Goal: Task Accomplishment & Management: Use online tool/utility

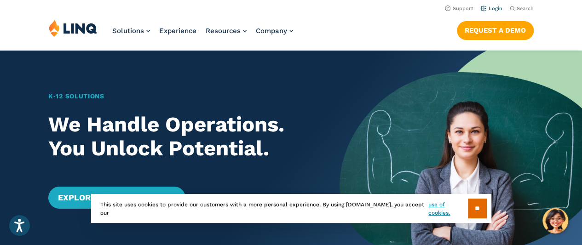
click at [489, 10] on link "Login" at bounding box center [492, 9] width 22 height 6
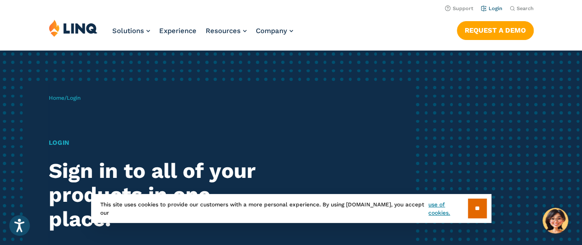
click at [490, 10] on link "Login" at bounding box center [492, 9] width 22 height 6
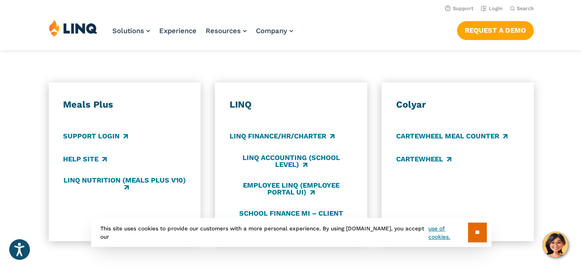
scroll to position [492, 0]
click at [0, 204] on div "Meals Plus Support Login Help Site LINQ Nutrition (Meals Plus v10) LINQ LINQ Fi…" at bounding box center [291, 162] width 582 height 159
click at [208, 99] on div "Meals Plus Support Login Help Site LINQ Nutrition (Meals Plus v10) LINQ LINQ Fi…" at bounding box center [291, 162] width 582 height 159
click at [496, 7] on link "Login" at bounding box center [492, 9] width 22 height 6
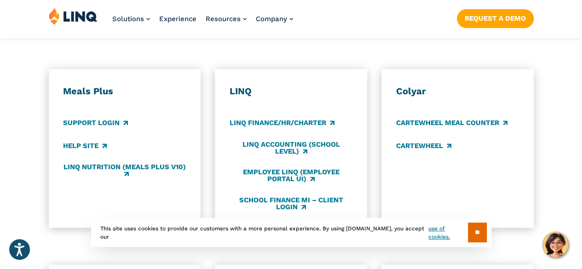
scroll to position [507, 0]
click at [474, 230] on input "**" at bounding box center [477, 233] width 19 height 20
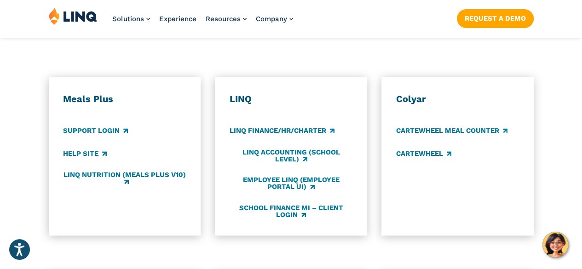
scroll to position [500, 0]
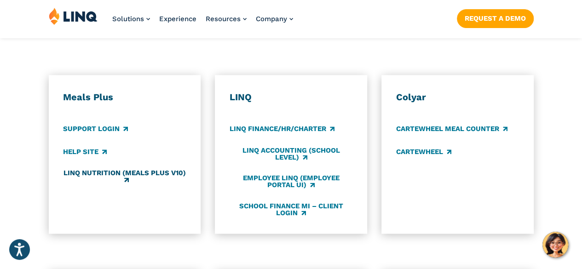
click at [173, 169] on link "LINQ Nutrition (Meals Plus v10)" at bounding box center [124, 176] width 123 height 15
click at [286, 202] on link "School Finance MI – Client Login" at bounding box center [291, 209] width 123 height 15
